Goal: Navigation & Orientation: Go to known website

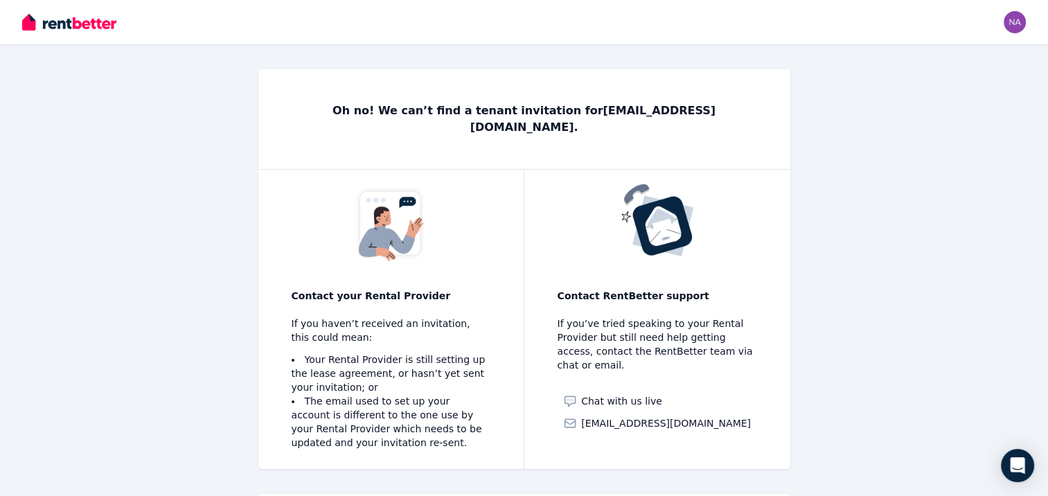
click at [85, 26] on img at bounding box center [69, 22] width 94 height 21
